Goal: Browse casually

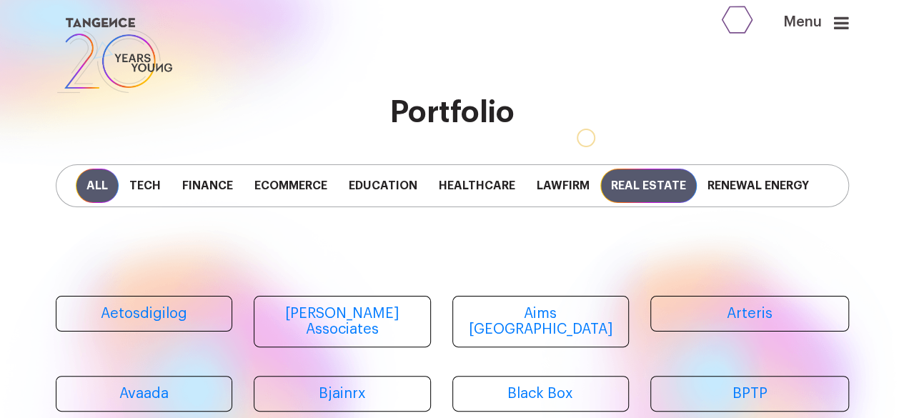
click at [680, 192] on span "Real Estate" at bounding box center [648, 186] width 96 height 34
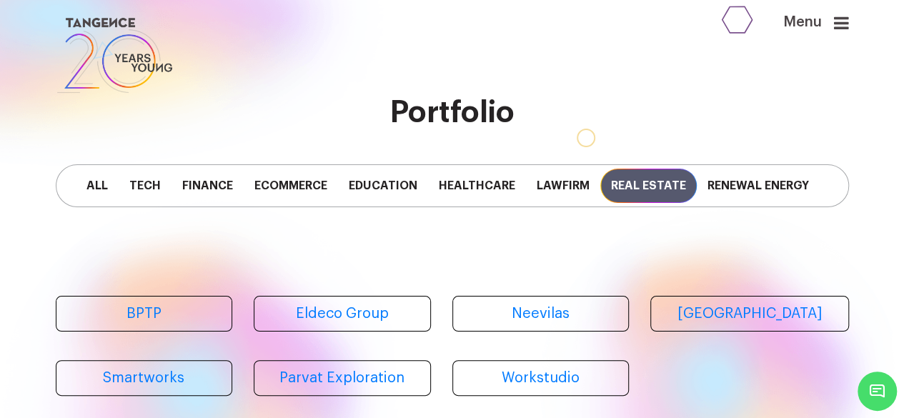
click at [627, 192] on span "Real Estate" at bounding box center [648, 186] width 96 height 34
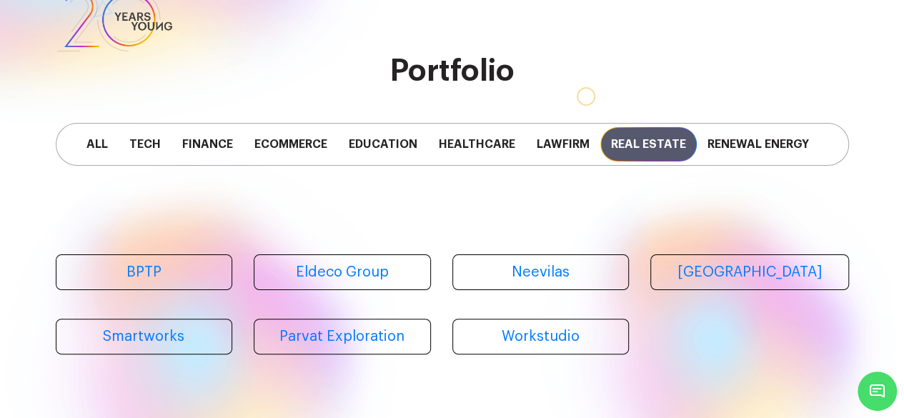
scroll to position [46, 0]
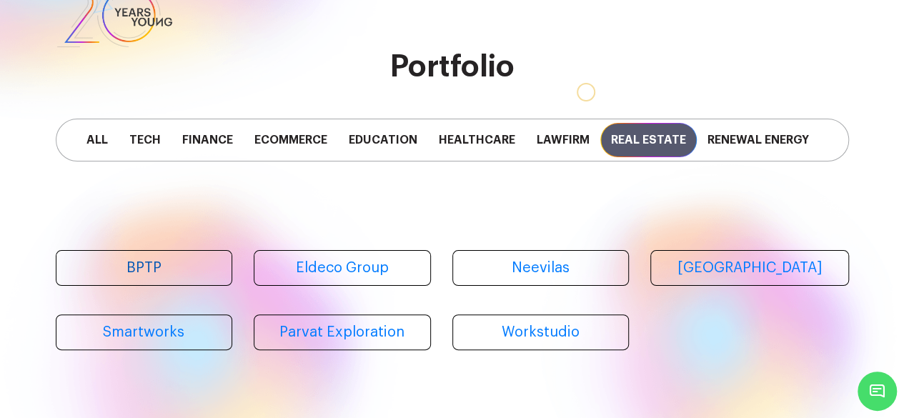
click at [152, 280] on link "BPTP" at bounding box center [144, 268] width 177 height 36
click at [514, 271] on link "Neevilas" at bounding box center [540, 268] width 177 height 36
click at [554, 277] on link "Neevilas" at bounding box center [540, 268] width 177 height 36
click at [283, 150] on span "Ecommerce" at bounding box center [291, 140] width 94 height 34
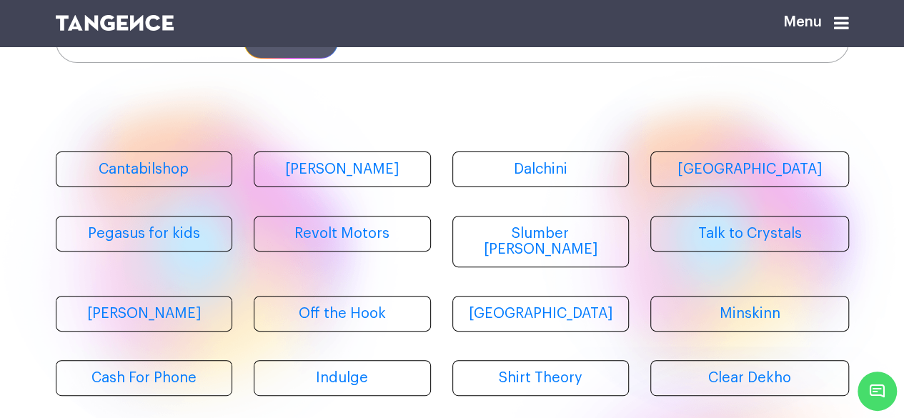
scroll to position [147, 0]
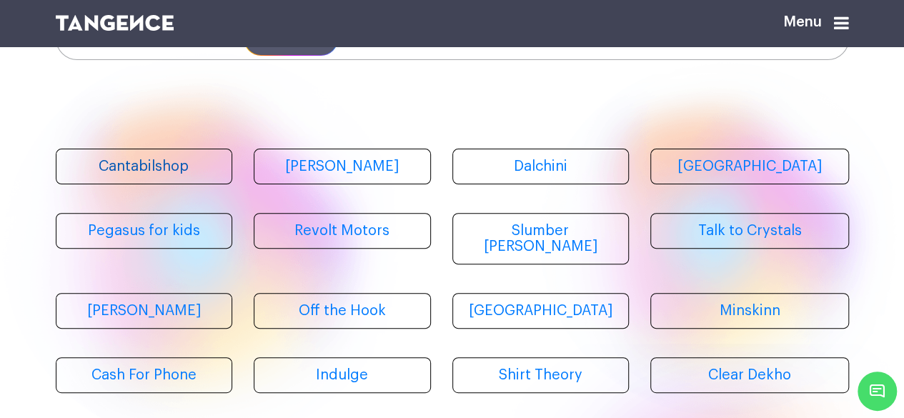
click at [164, 161] on link "Cantabilshop" at bounding box center [144, 167] width 177 height 36
click at [339, 169] on link "[PERSON_NAME]" at bounding box center [342, 167] width 177 height 36
click at [745, 309] on link "Minskinn" at bounding box center [749, 311] width 199 height 36
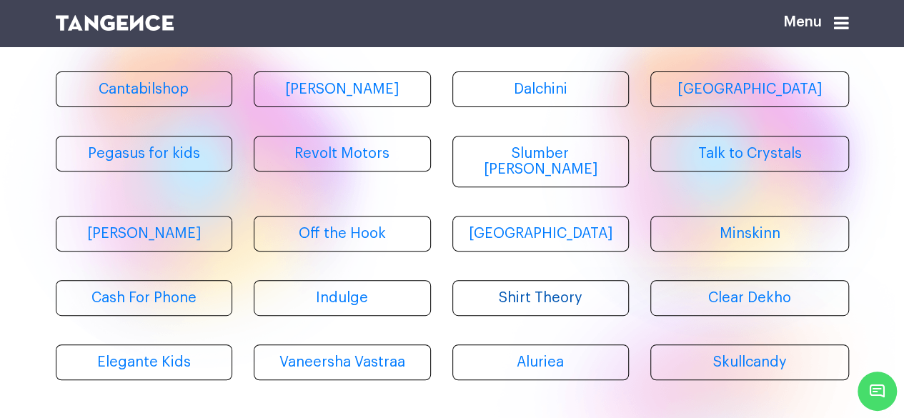
scroll to position [227, 0]
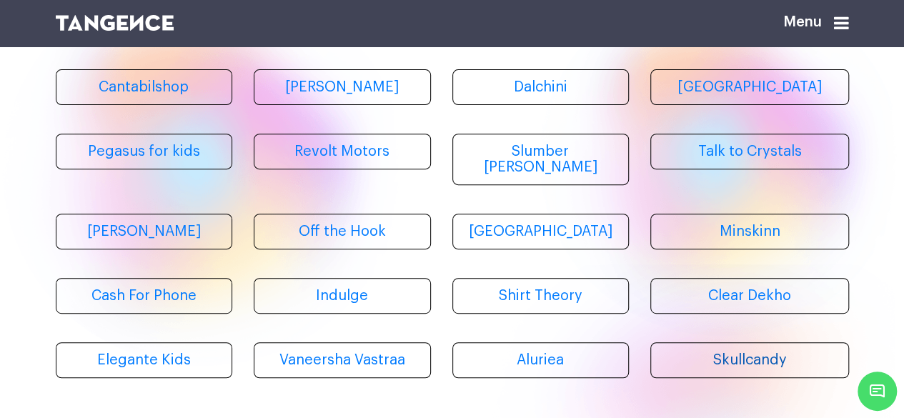
click at [738, 353] on link "Skullcandy" at bounding box center [749, 360] width 199 height 36
